Goal: Task Accomplishment & Management: Manage account settings

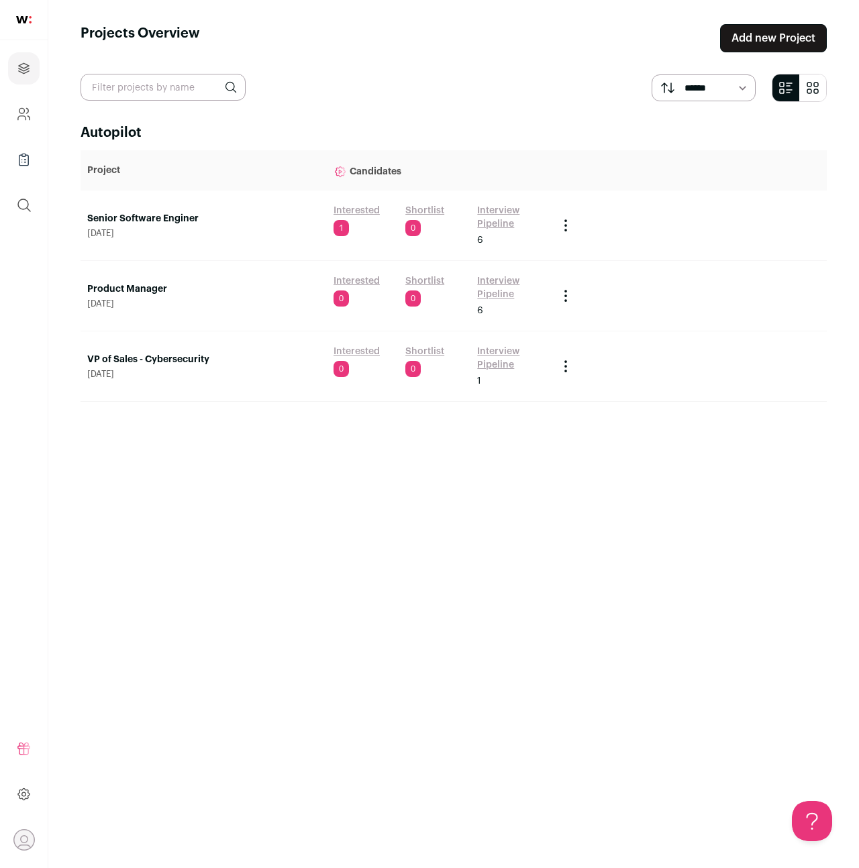
click at [166, 217] on link "Senior Software Enginer" at bounding box center [203, 218] width 233 height 13
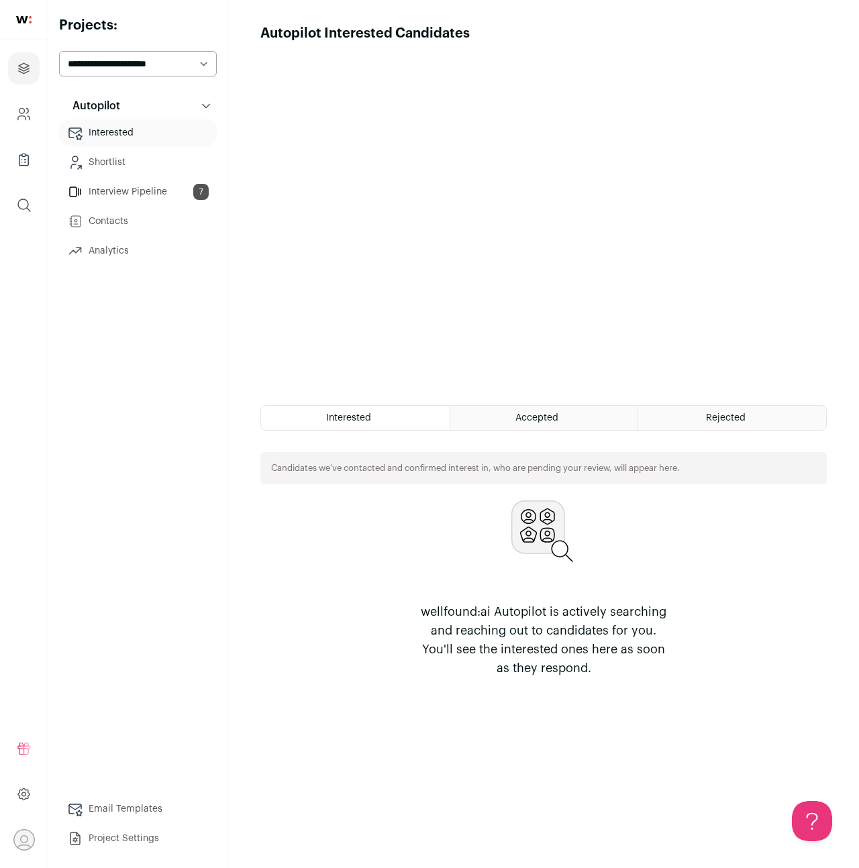
click at [525, 418] on span "Accepted" at bounding box center [536, 417] width 43 height 9
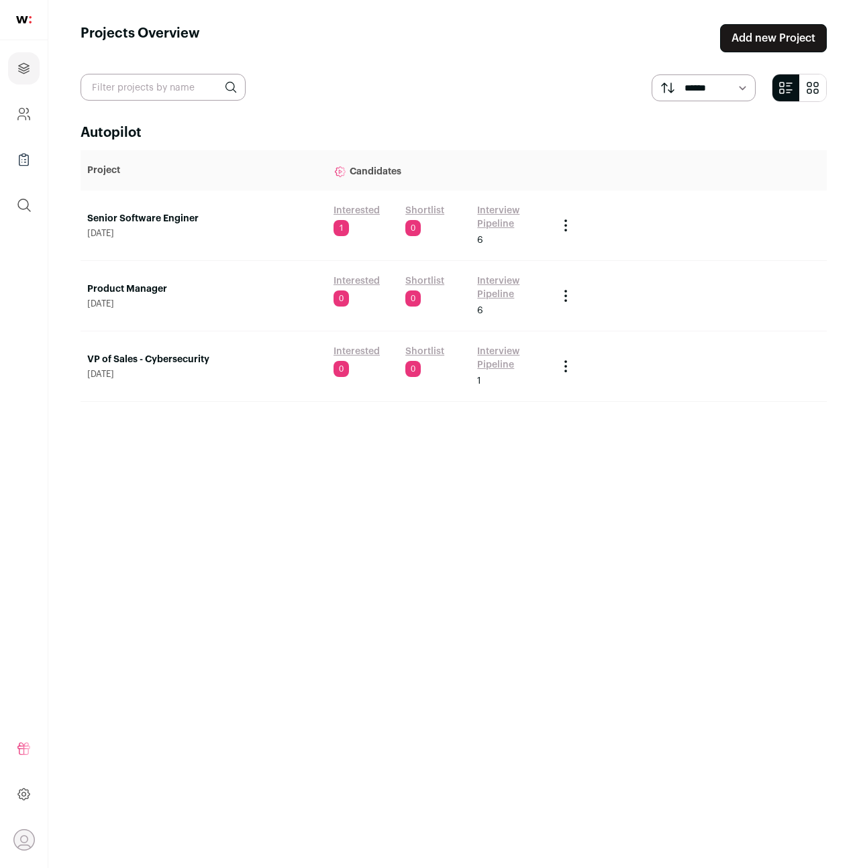
click at [154, 224] on link "Senior Software Enginer" at bounding box center [203, 218] width 233 height 13
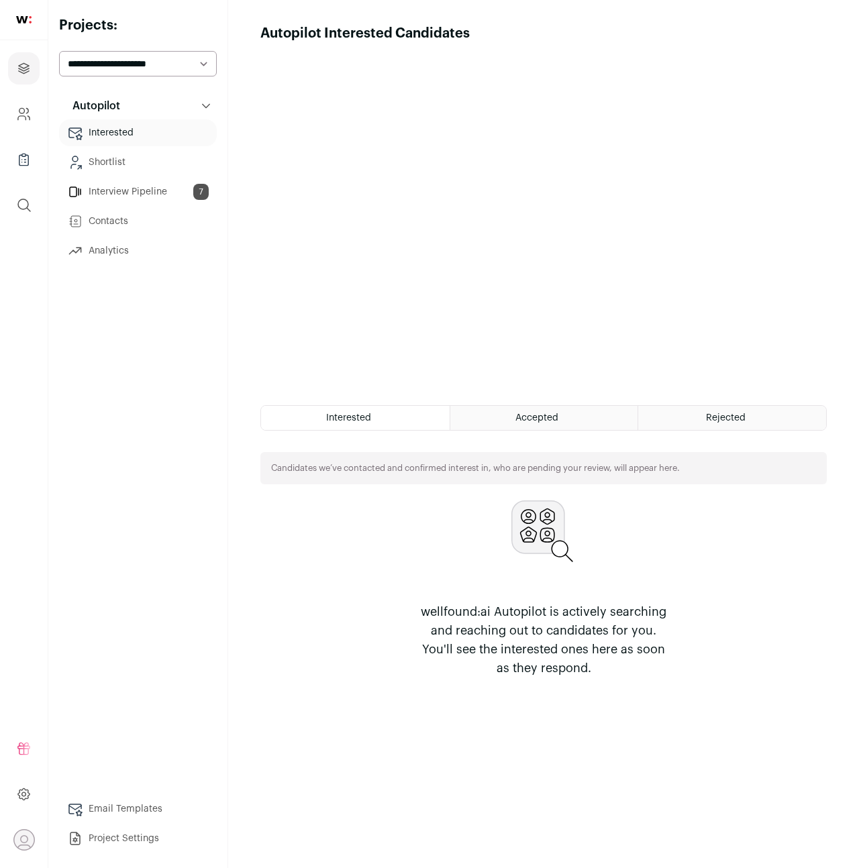
click at [560, 426] on div "Accepted" at bounding box center [544, 418] width 188 height 24
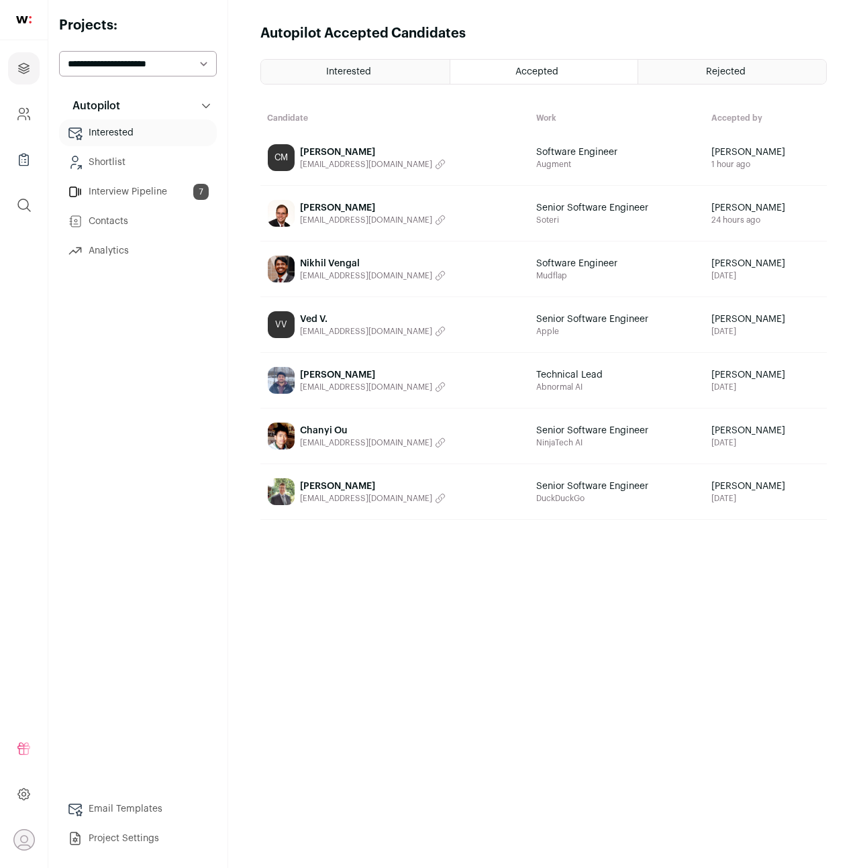
click at [345, 151] on span "[PERSON_NAME]" at bounding box center [373, 152] width 146 height 13
click at [158, 59] on select "**********" at bounding box center [138, 63] width 158 height 25
click at [25, 838] on icon "Open dropdown" at bounding box center [23, 840] width 21 height 21
click at [119, 404] on div "Autopilot Autopilot Interested Shortlist Interview Pipeline 7 Contacts Analytics" at bounding box center [138, 472] width 158 height 759
click at [140, 194] on link "Interview Pipeline 7" at bounding box center [138, 191] width 158 height 27
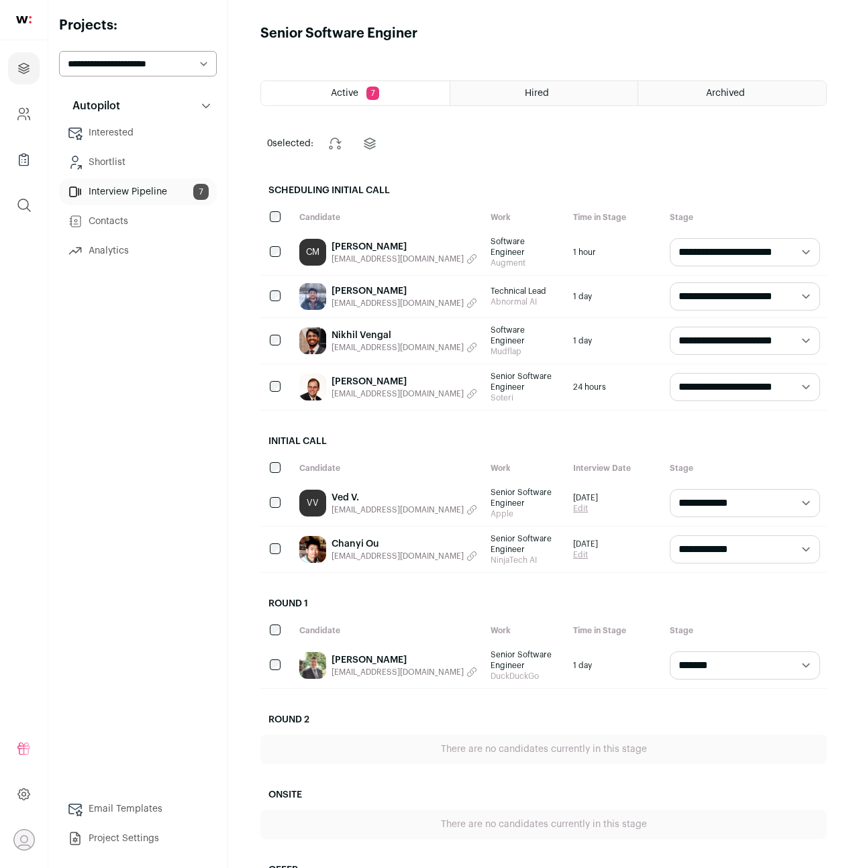
click at [335, 95] on span "Active" at bounding box center [345, 93] width 28 height 9
click at [531, 109] on main "Senior Software Enginer Active 7 Hired Archived 0 selected: Change stage Change…" at bounding box center [543, 469] width 631 height 938
click at [537, 91] on span "Hired" at bounding box center [537, 93] width 24 height 9
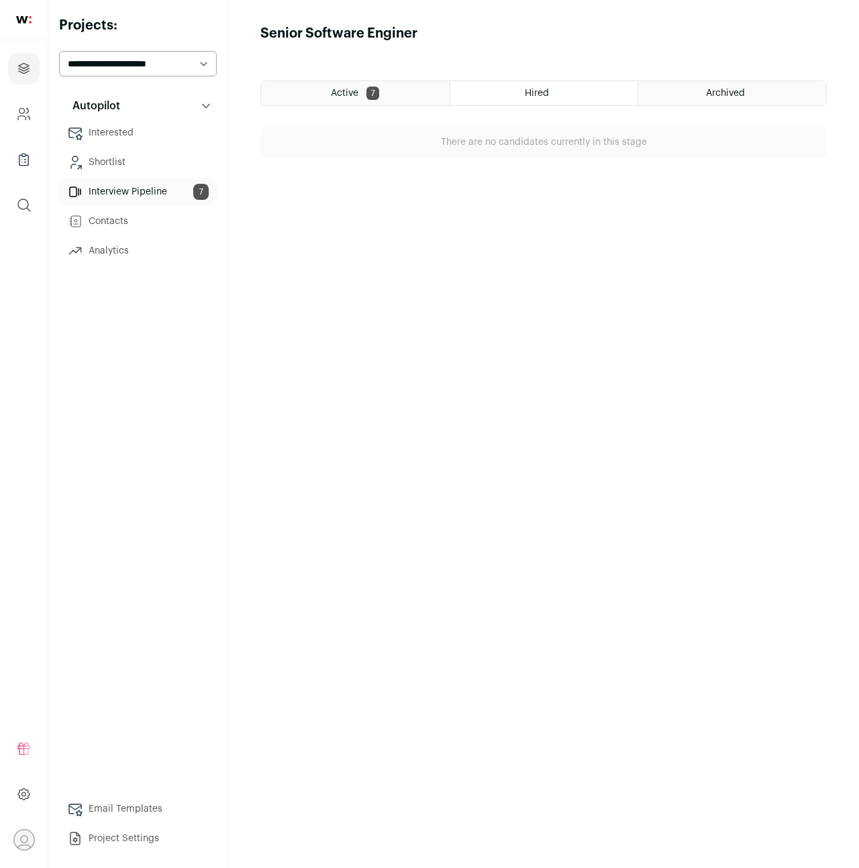
click at [721, 96] on span "Archived" at bounding box center [725, 93] width 39 height 9
click at [351, 90] on span "Active" at bounding box center [345, 93] width 28 height 9
